Goal: Information Seeking & Learning: Learn about a topic

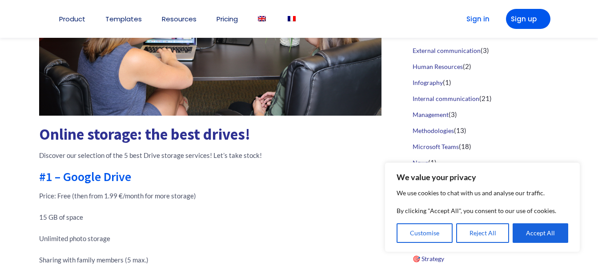
scroll to position [311, 0]
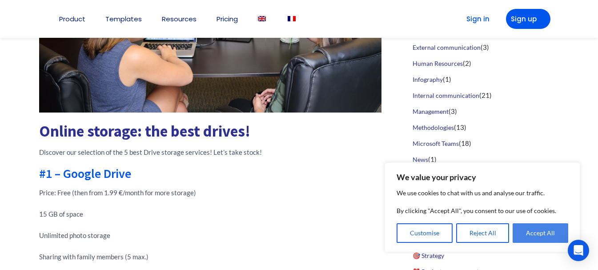
click at [554, 228] on button "Accept All" at bounding box center [541, 233] width 56 height 20
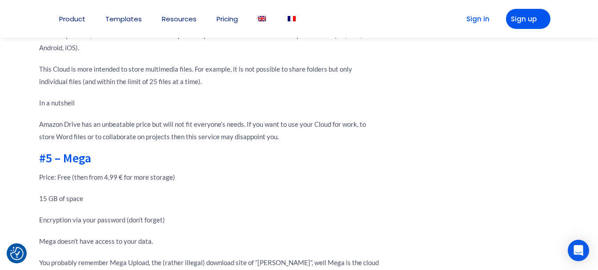
scroll to position [1601, 0]
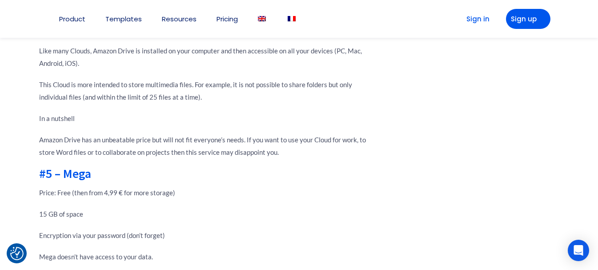
click at [74, 167] on h2 "#5 – Mega" at bounding box center [210, 173] width 342 height 12
click at [68, 167] on h2 "#5 – Mega" at bounding box center [210, 173] width 342 height 12
drag, startPoint x: 65, startPoint y: 147, endPoint x: 93, endPoint y: 148, distance: 28.5
click at [93, 167] on h2 "#5 – Mega" at bounding box center [210, 173] width 342 height 12
copy h2 "Mega"
